Goal: Understand process/instructions

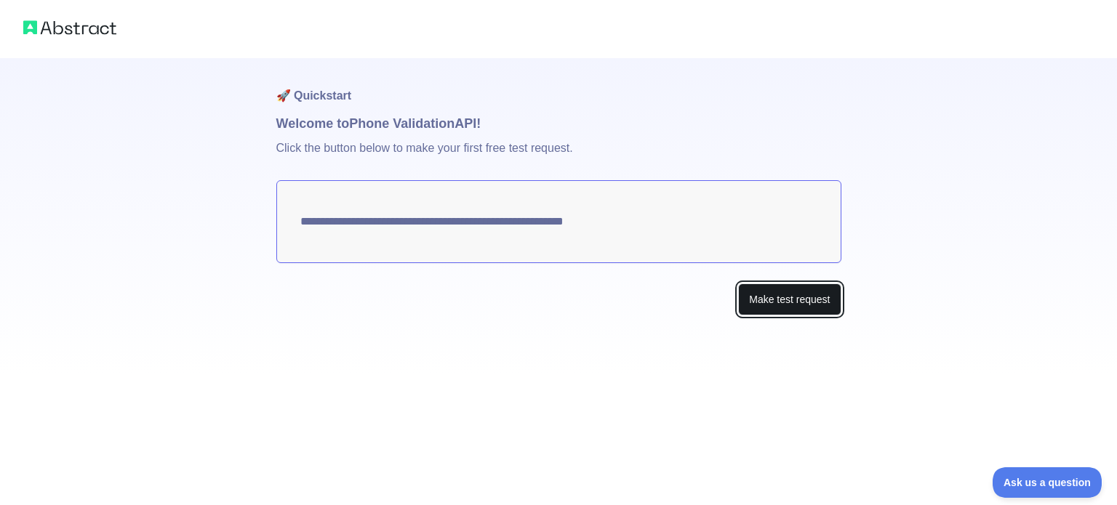
click at [792, 306] on button "Make test request" at bounding box center [789, 300] width 103 height 33
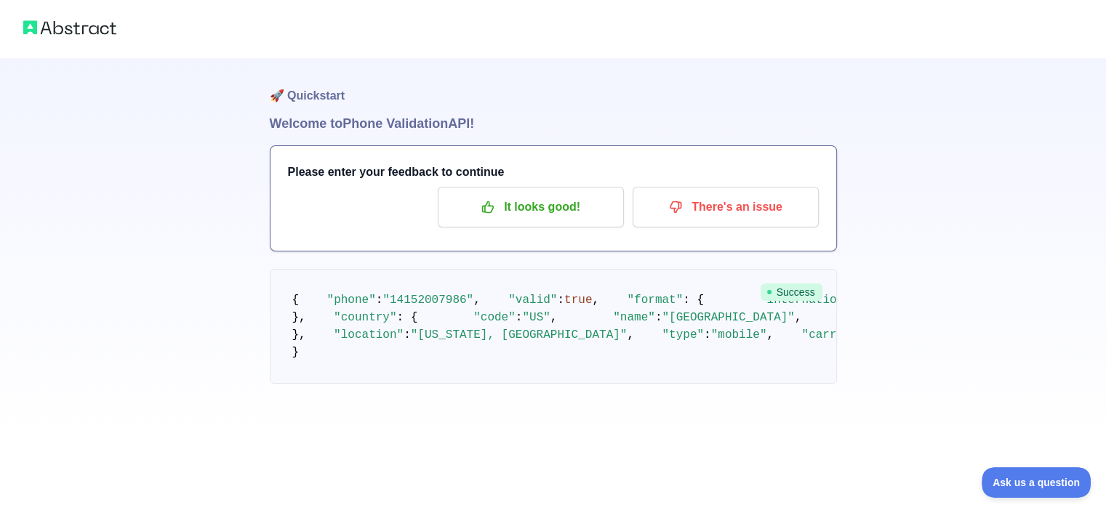
click at [1036, 139] on div "🚀 Quickstart Welcome to Phone Validation API! Please enter your feedback to con…" at bounding box center [553, 221] width 1106 height 442
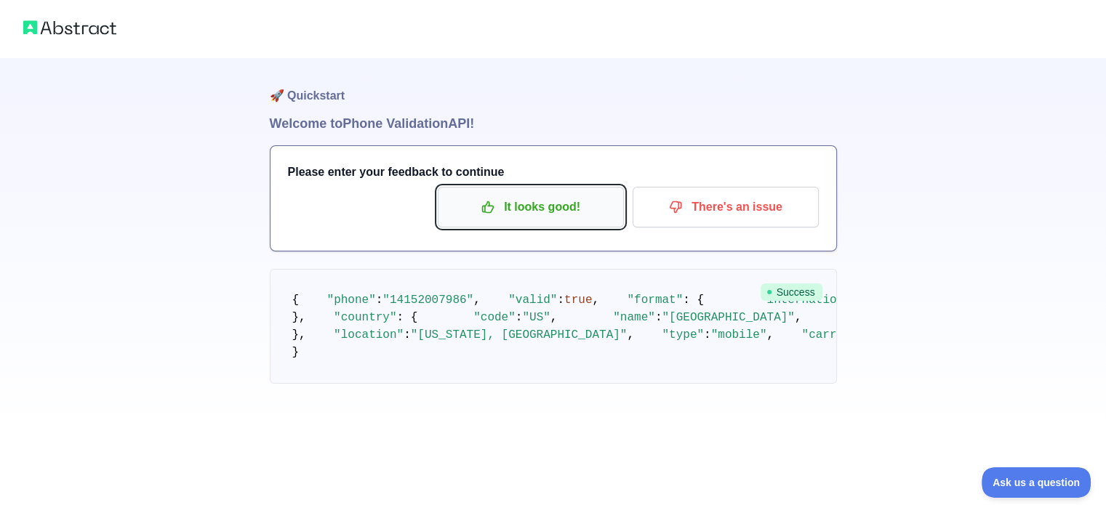
click at [587, 217] on p "It looks good!" at bounding box center [531, 207] width 164 height 25
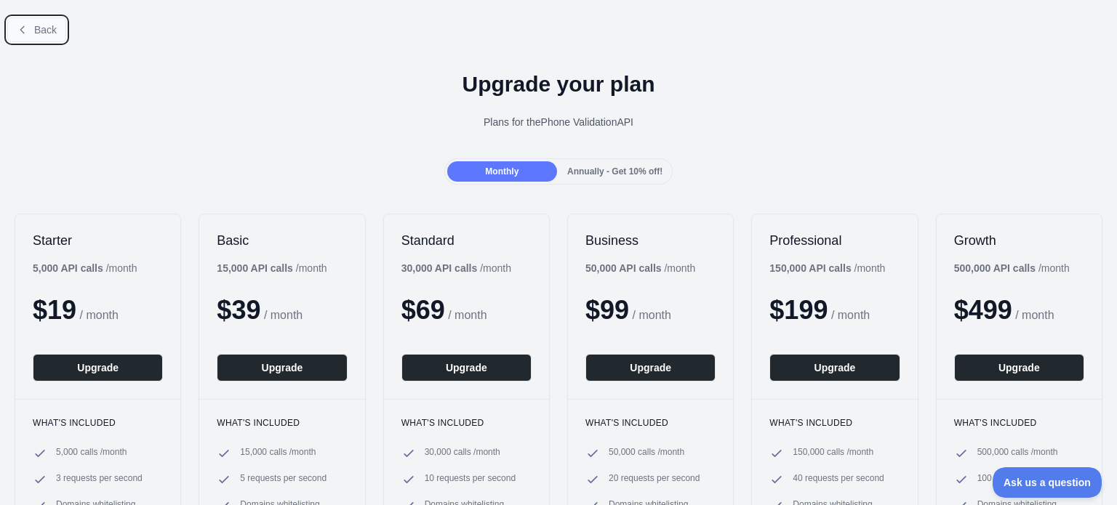
click at [30, 31] on button "Back" at bounding box center [36, 29] width 59 height 25
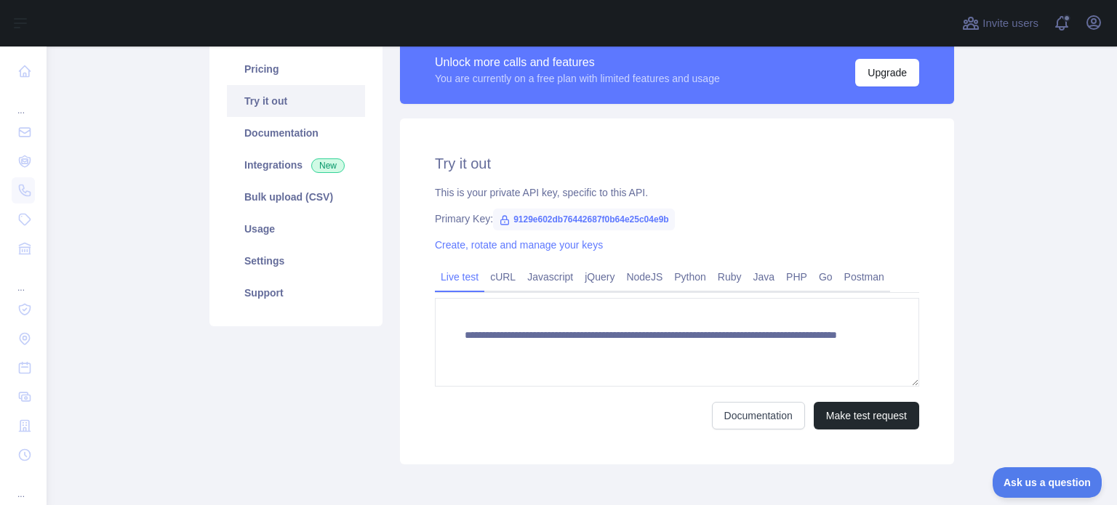
scroll to position [120, 0]
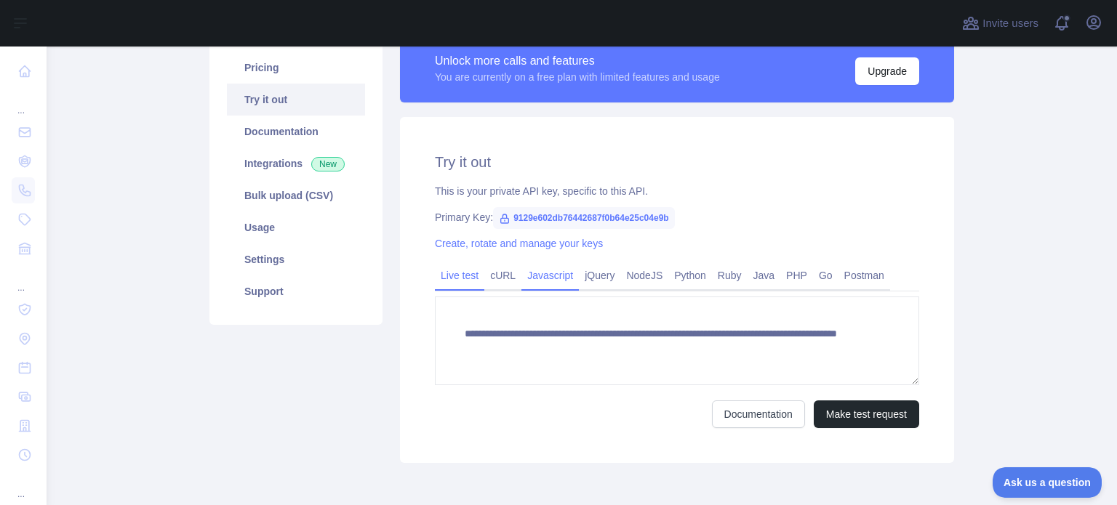
click at [542, 278] on link "Javascript" at bounding box center [549, 275] width 57 height 23
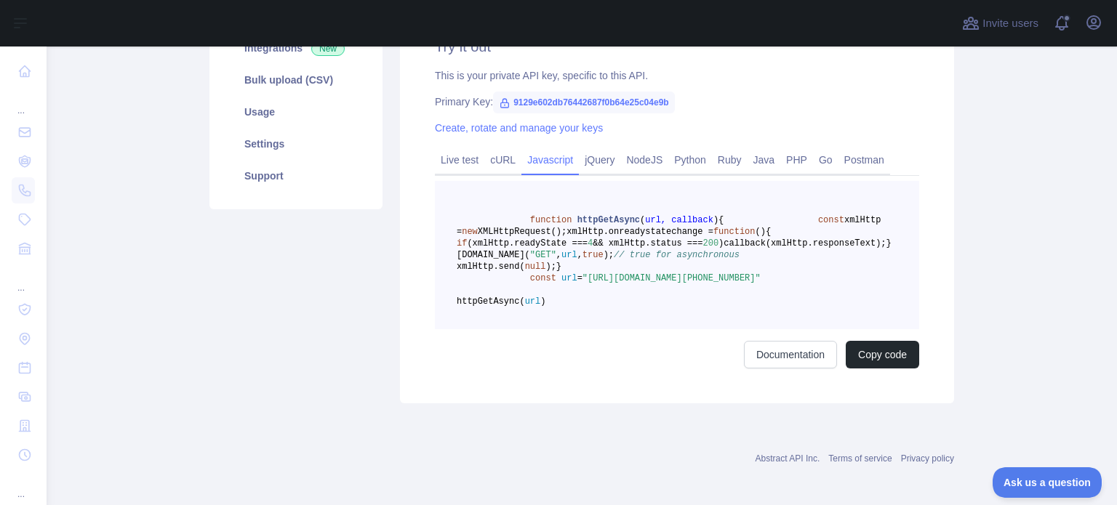
scroll to position [238, 0]
click at [846, 157] on link "Postman" at bounding box center [864, 156] width 52 height 23
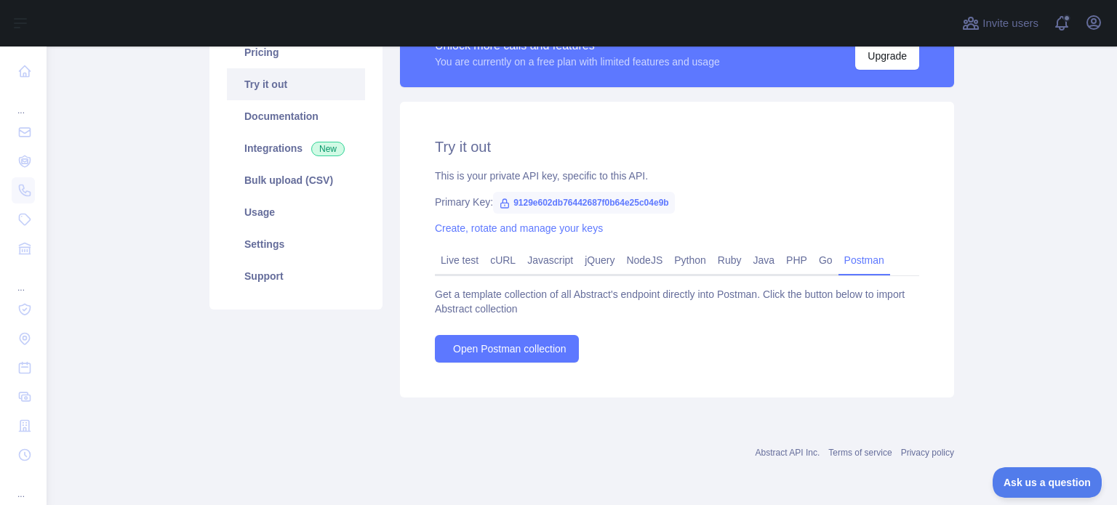
scroll to position [135, 0]
click at [539, 345] on span "Open Postman collection" at bounding box center [509, 349] width 113 height 15
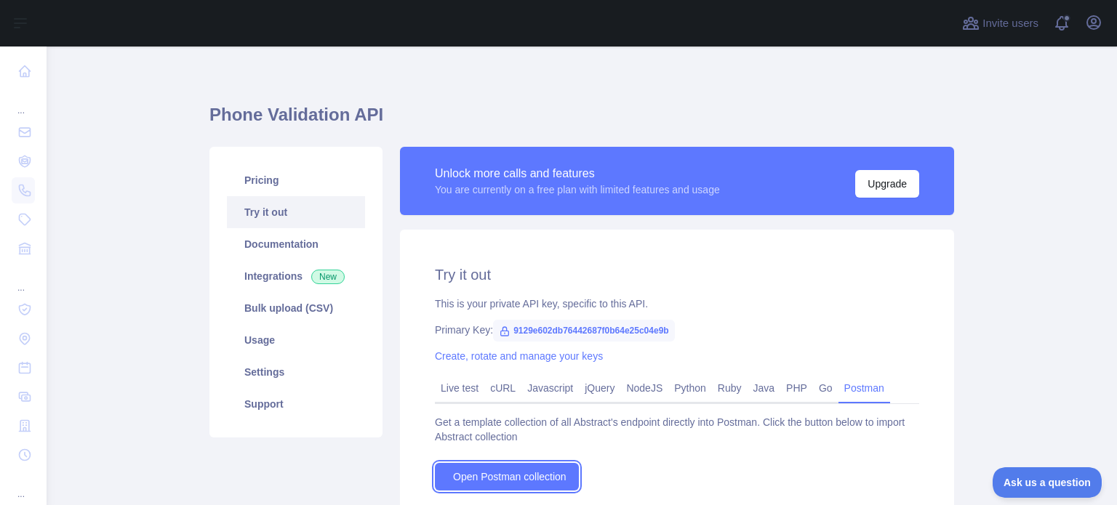
scroll to position [0, 0]
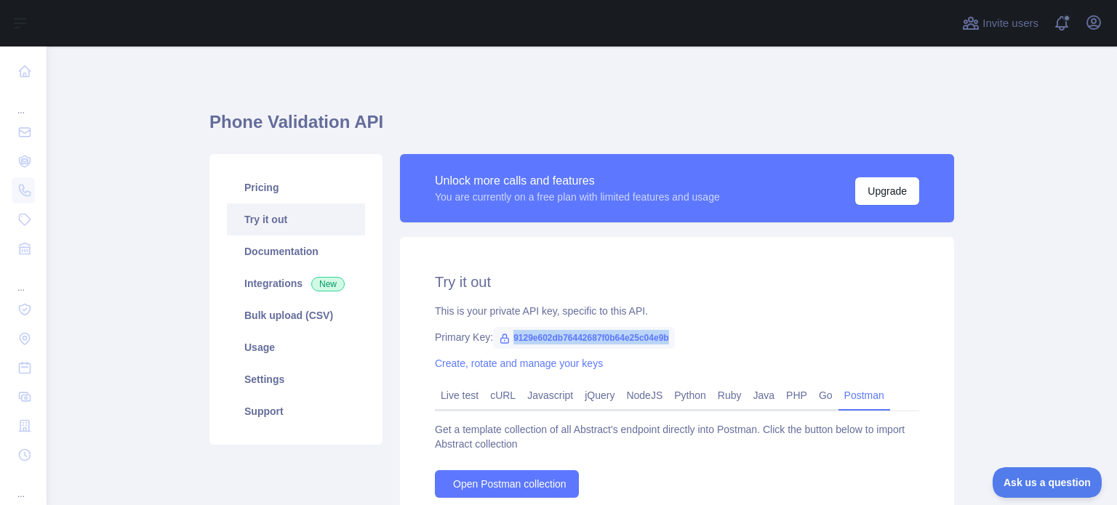
drag, startPoint x: 669, startPoint y: 342, endPoint x: 502, endPoint y: 340, distance: 166.5
click at [502, 340] on span "9129e602db76442687f0b64e25c04e9b" at bounding box center [584, 338] width 182 height 22
copy span "9129e602db76442687f0b64e25c04e9b"
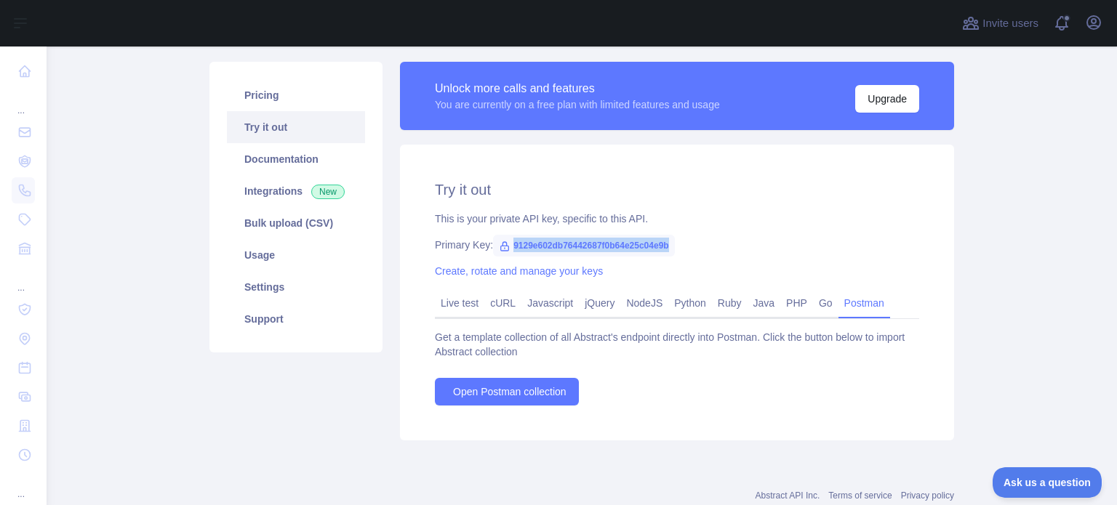
scroll to position [93, 0]
click at [532, 302] on link "Javascript" at bounding box center [549, 302] width 57 height 23
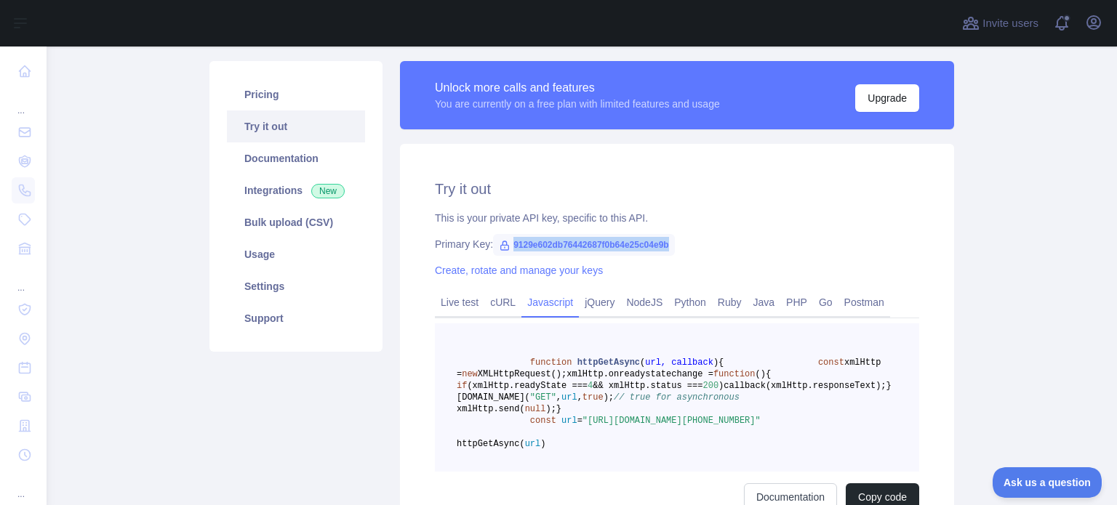
click at [705, 426] on span ""[URL][DOMAIN_NAME][PHONE_NUMBER]"" at bounding box center [671, 421] width 178 height 10
copy span "14152007986"
